Goal: Task Accomplishment & Management: Manage account settings

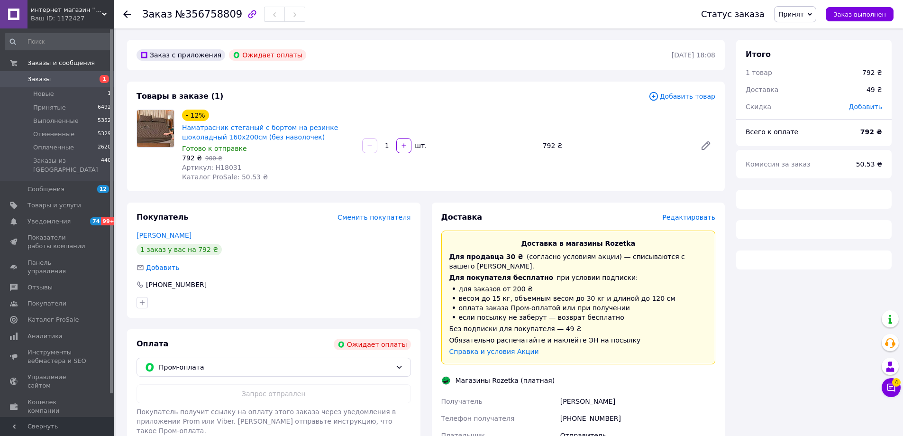
click at [74, 81] on span "Заказы" at bounding box center [57, 79] width 60 height 9
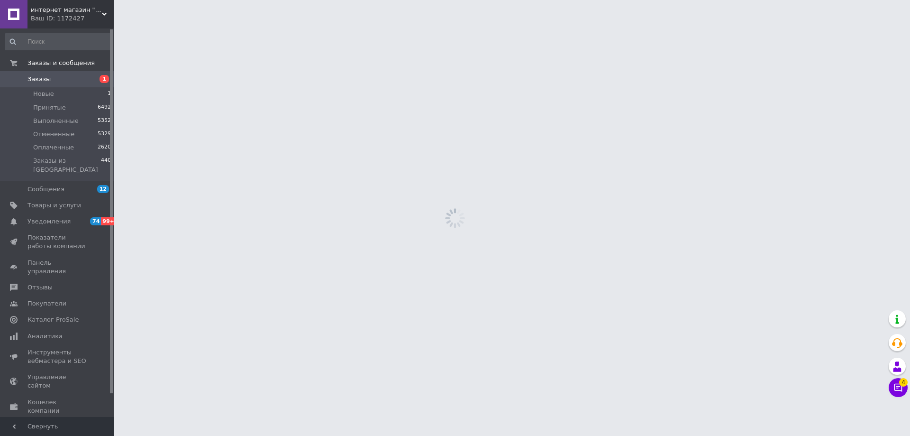
click at [74, 81] on span "Заказы" at bounding box center [57, 79] width 60 height 9
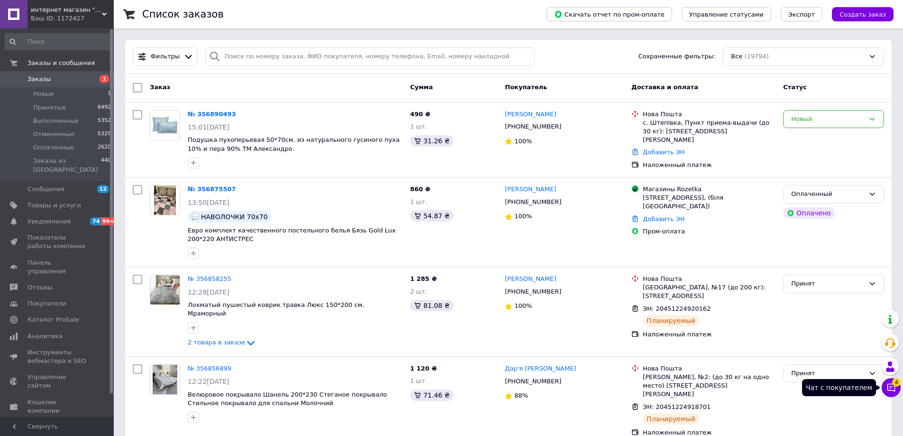
click at [894, 389] on icon at bounding box center [891, 387] width 8 height 8
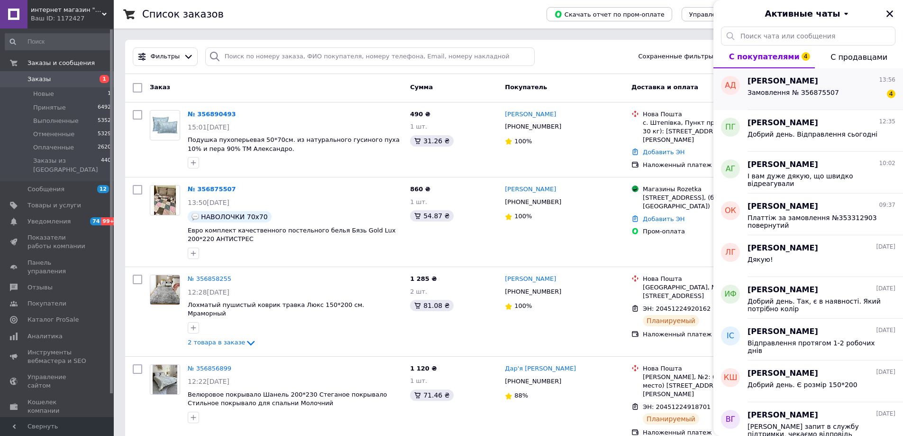
click at [867, 86] on div "[PERSON_NAME] 13:56" at bounding box center [821, 81] width 148 height 11
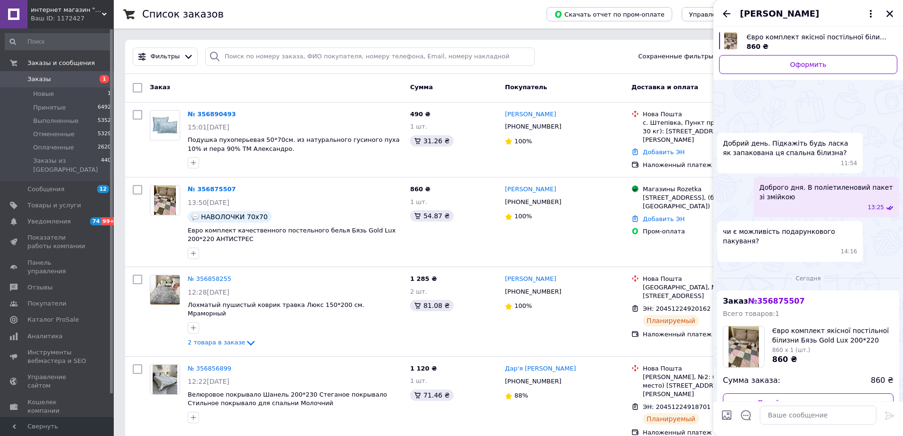
scroll to position [191, 0]
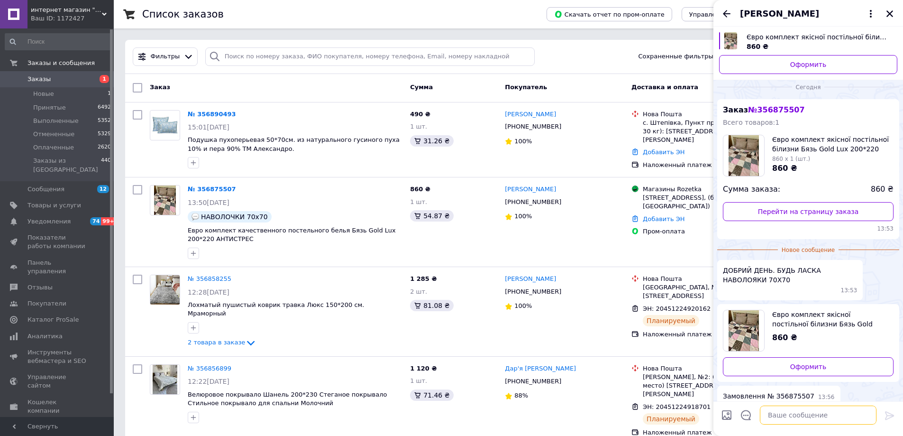
click at [816, 418] on textarea at bounding box center [818, 414] width 117 height 19
type textarea "L"
type textarea "Доброго дня"
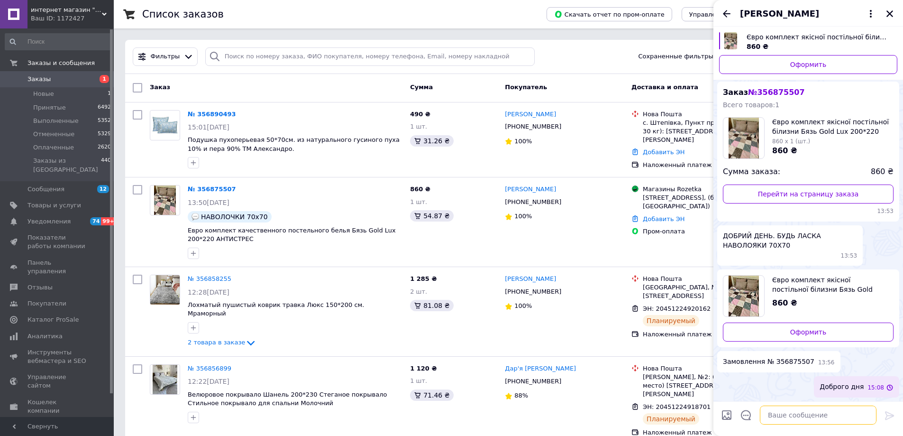
scroll to position [175, 0]
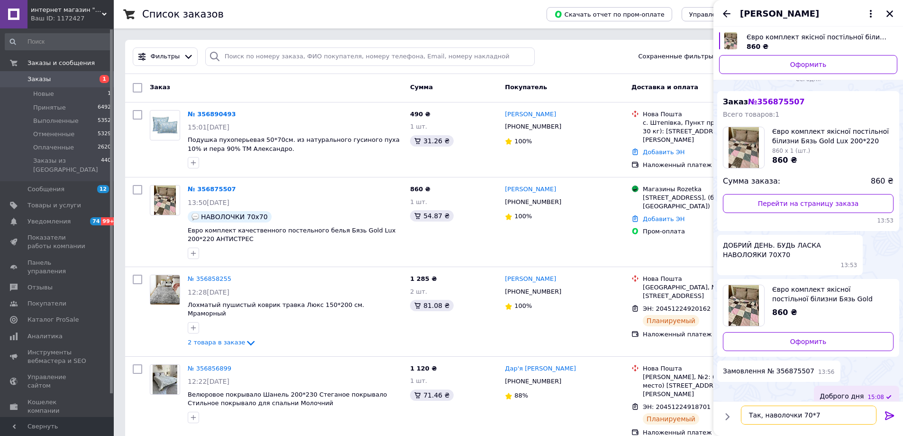
type textarea "Так, наволочки 70*70"
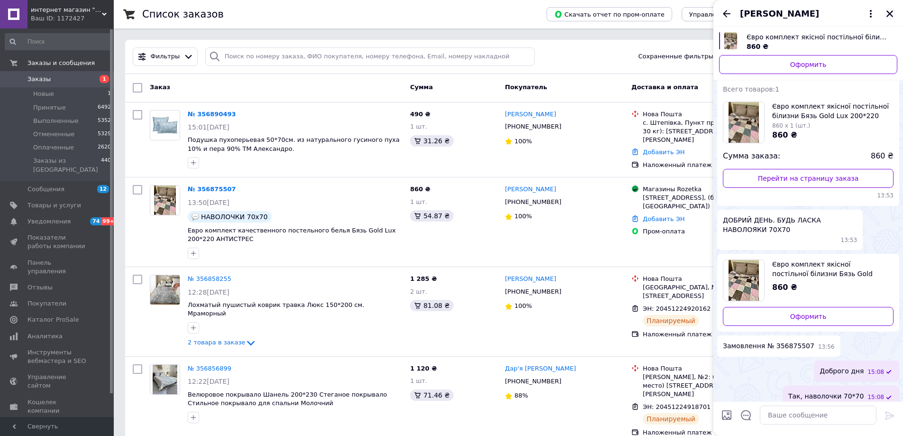
click at [890, 14] on icon "Закрыть" at bounding box center [889, 13] width 7 height 7
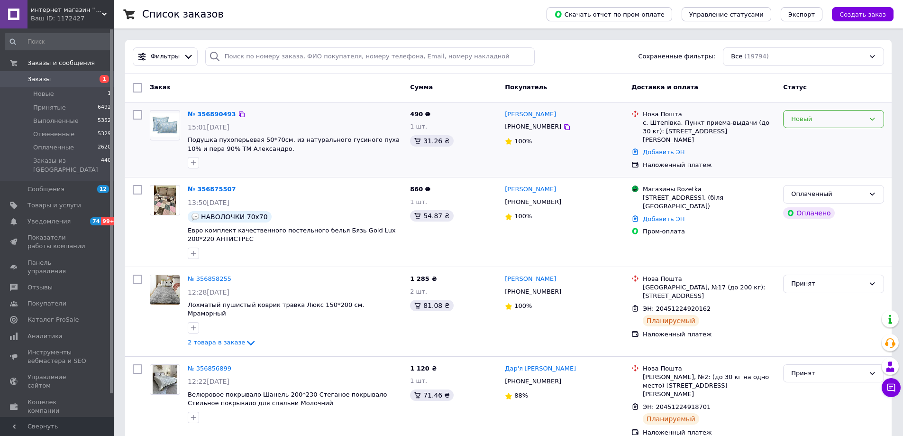
click at [851, 124] on div "Новый" at bounding box center [827, 119] width 73 height 10
click at [847, 118] on div "Новый" at bounding box center [827, 119] width 73 height 10
click at [843, 134] on li "Принят" at bounding box center [833, 139] width 100 height 18
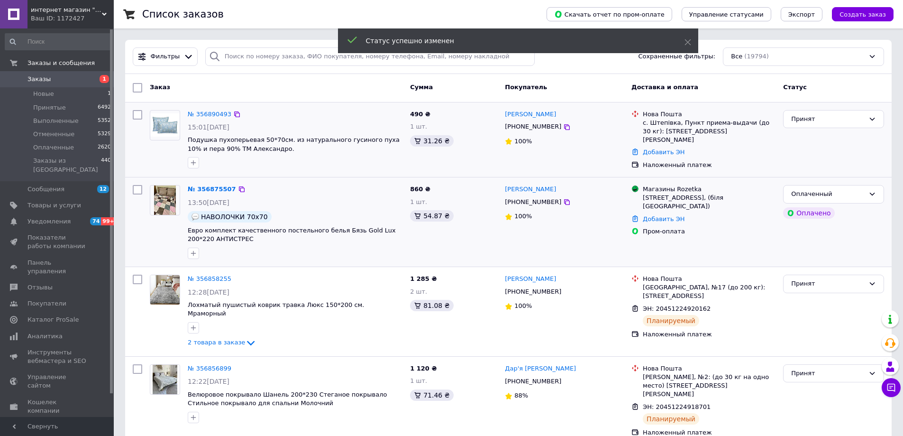
click at [201, 188] on link "№ 356875507" at bounding box center [212, 188] width 48 height 7
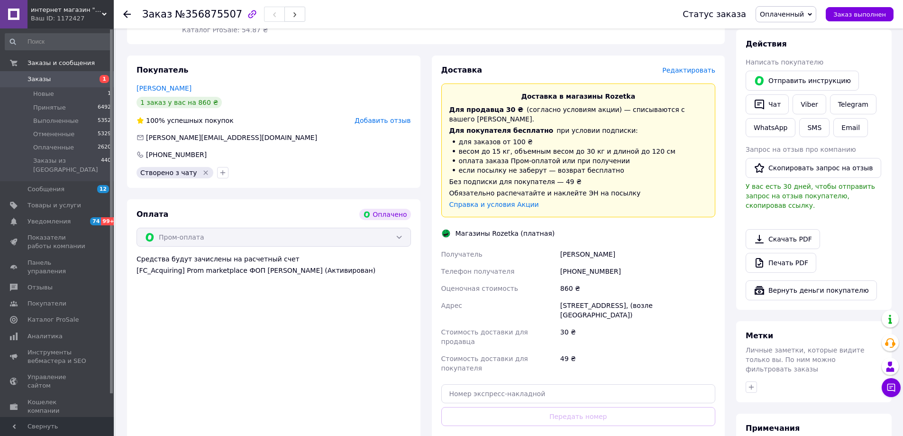
scroll to position [521, 0]
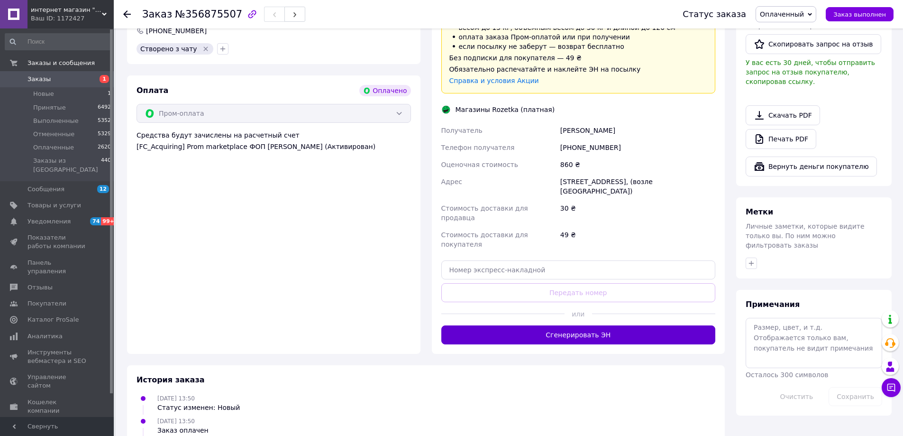
click at [638, 325] on button "Сгенерировать ЭН" at bounding box center [578, 334] width 274 height 19
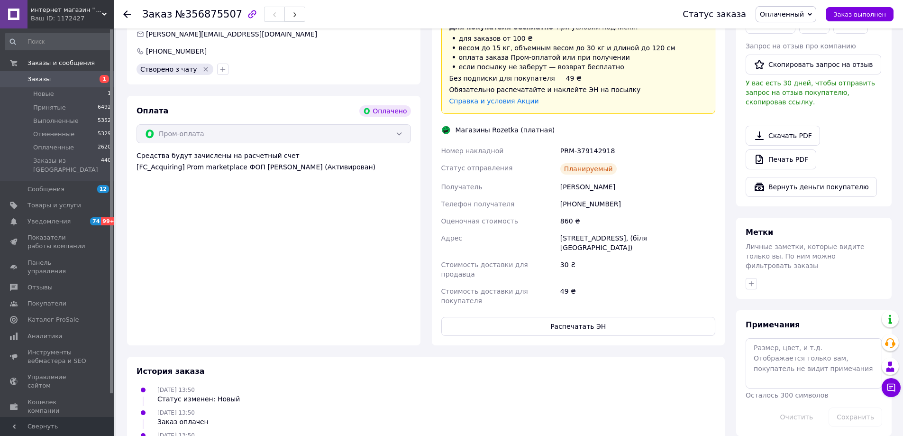
scroll to position [520, 0]
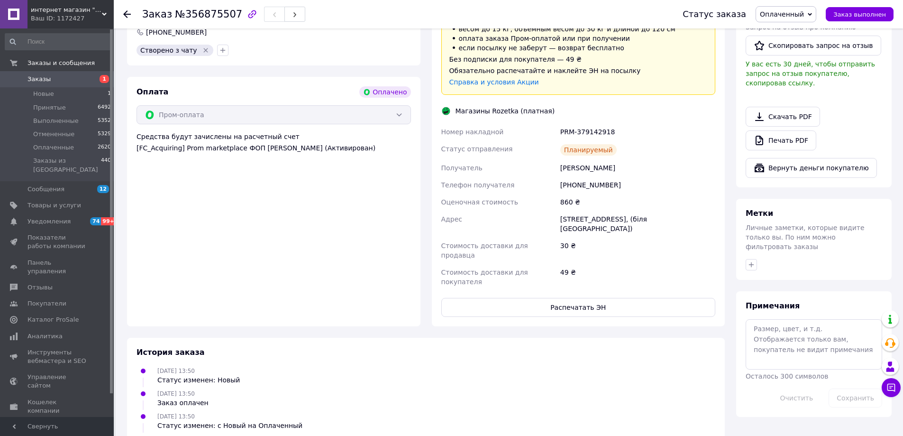
click at [50, 81] on span "Заказы" at bounding box center [57, 79] width 60 height 9
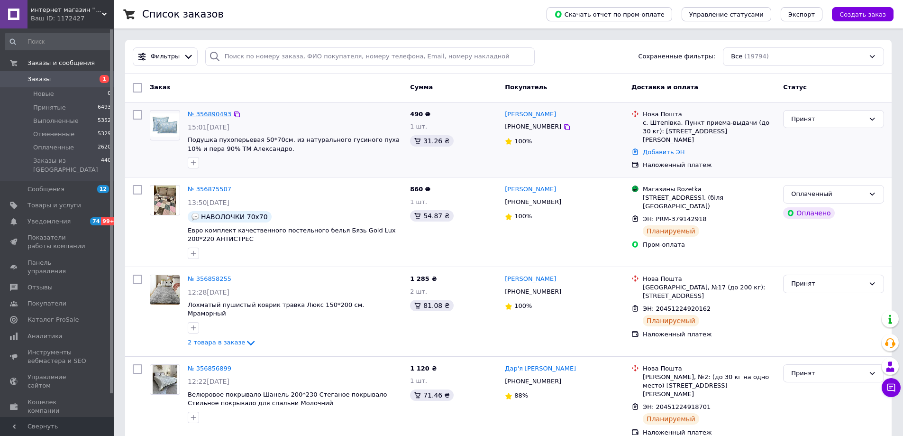
click at [215, 111] on link "№ 356890493" at bounding box center [210, 113] width 44 height 7
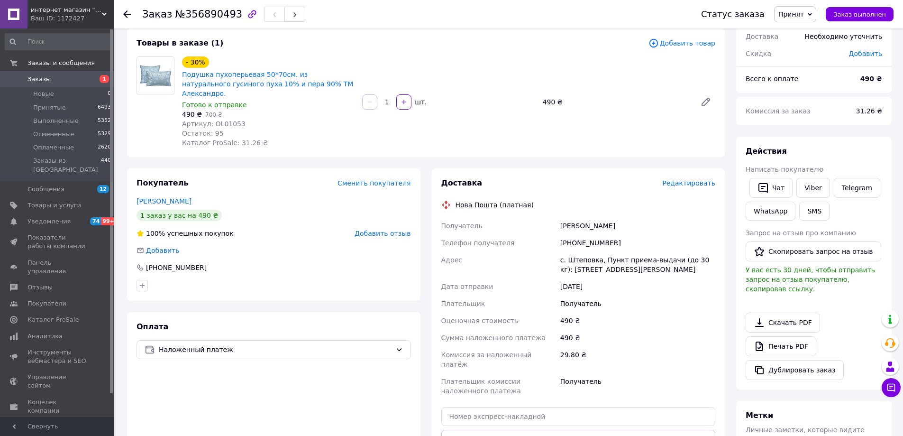
scroll to position [142, 0]
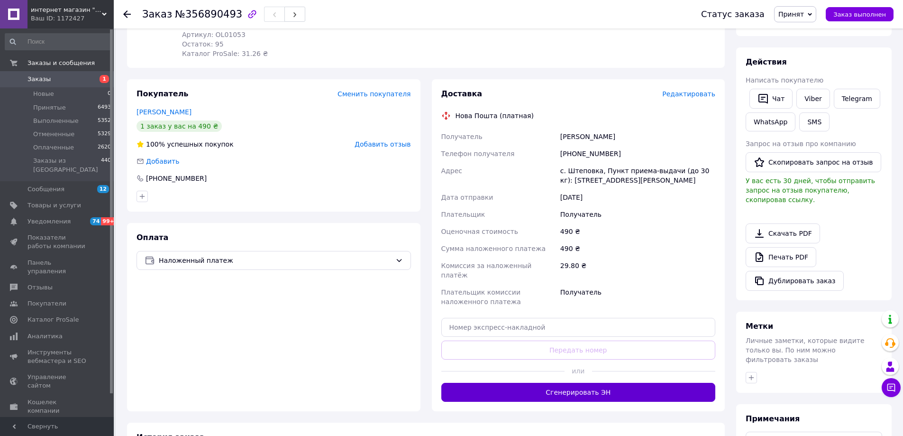
click at [644, 382] on button "Сгенерировать ЭН" at bounding box center [578, 391] width 274 height 19
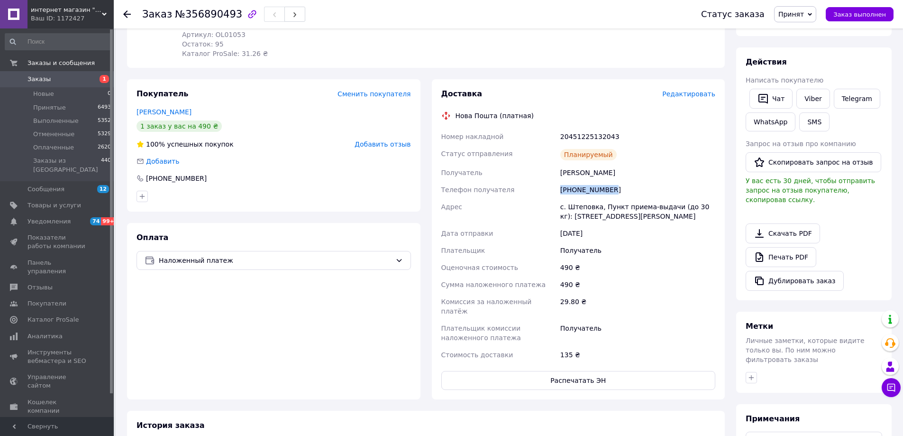
drag, startPoint x: 627, startPoint y: 176, endPoint x: 558, endPoint y: 182, distance: 69.9
click at [558, 182] on div "[PHONE_NUMBER]" at bounding box center [637, 189] width 159 height 17
copy div "[PHONE_NUMBER]"
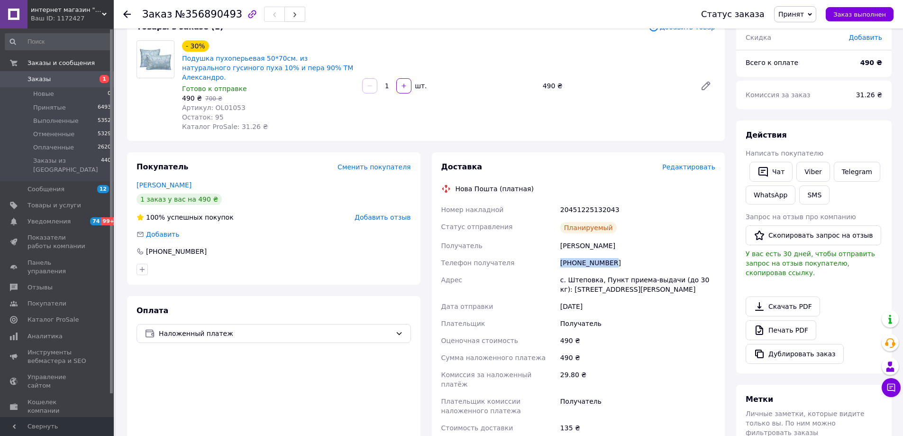
scroll to position [0, 0]
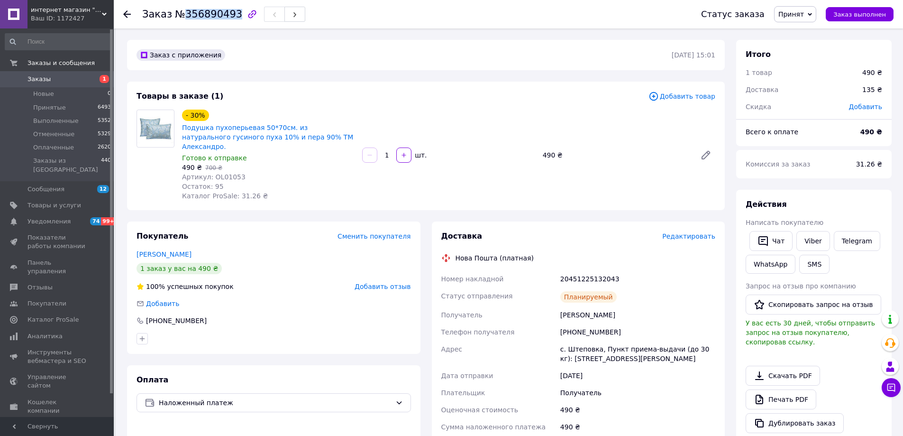
drag, startPoint x: 179, startPoint y: 16, endPoint x: 228, endPoint y: 19, distance: 49.4
click at [228, 19] on span "№356890493" at bounding box center [208, 14] width 67 height 11
copy span "356890493"
